Goal: Obtain resource: Obtain resource

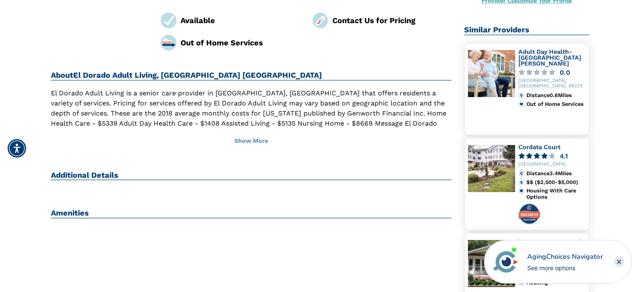
scroll to position [144, 0]
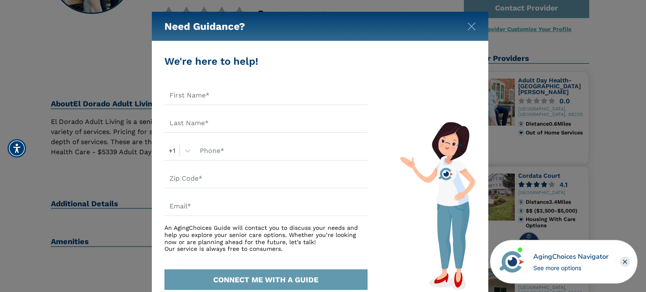
drag, startPoint x: 642, startPoint y: 106, endPoint x: 642, endPoint y: 75, distance: 30.3
click at [472, 24] on img "Close" at bounding box center [472, 26] width 8 height 8
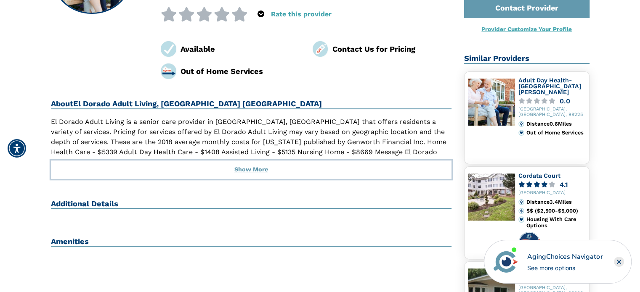
click at [246, 161] on button "Show More" at bounding box center [251, 170] width 401 height 19
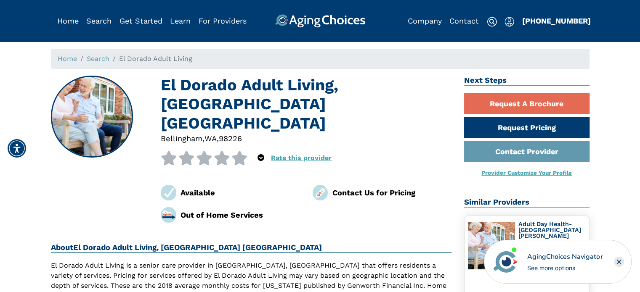
scroll to position [5, 0]
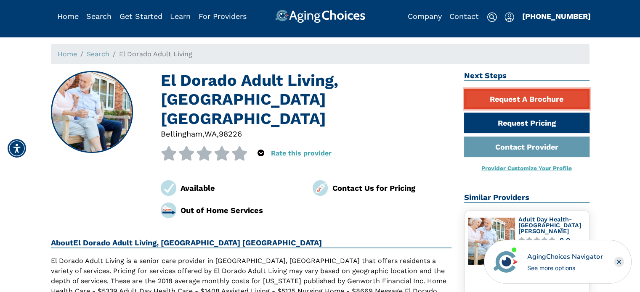
click at [512, 101] on link "Request A Brochure" at bounding box center [526, 99] width 125 height 21
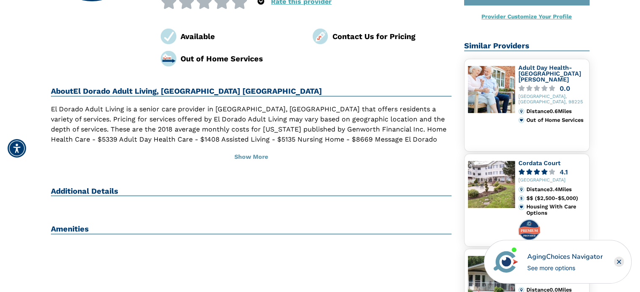
scroll to position [157, 0]
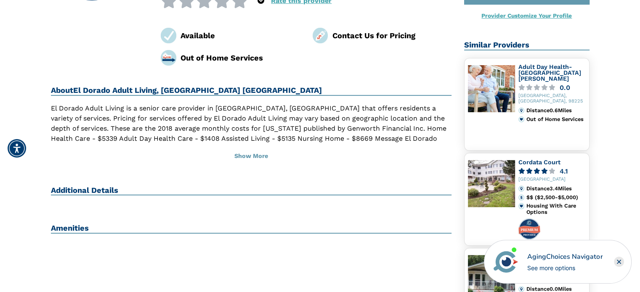
drag, startPoint x: 530, startPoint y: 169, endPoint x: 526, endPoint y: 181, distance: 12.1
click at [526, 181] on div "[GEOGRAPHIC_DATA]" at bounding box center [551, 179] width 67 height 5
click at [186, 202] on div "El Dorado Adult Living, [GEOGRAPHIC_DATA] 0 out of 5 stars 5 star % 4 star % 3 …" at bounding box center [252, 230] width 414 height 625
